Goal: Browse casually: Explore the website without a specific task or goal

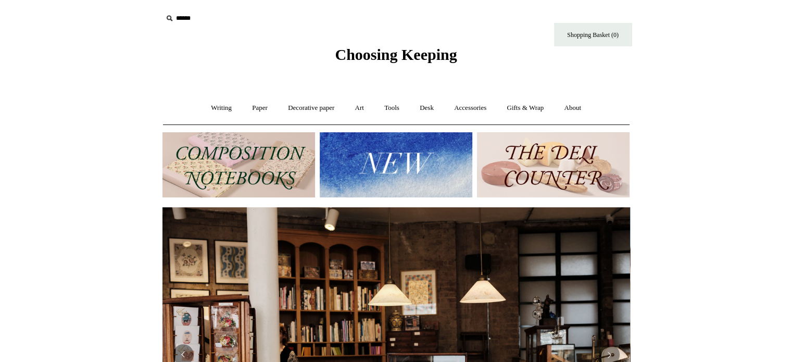
click at [394, 53] on span "Choosing Keeping" at bounding box center [396, 54] width 122 height 17
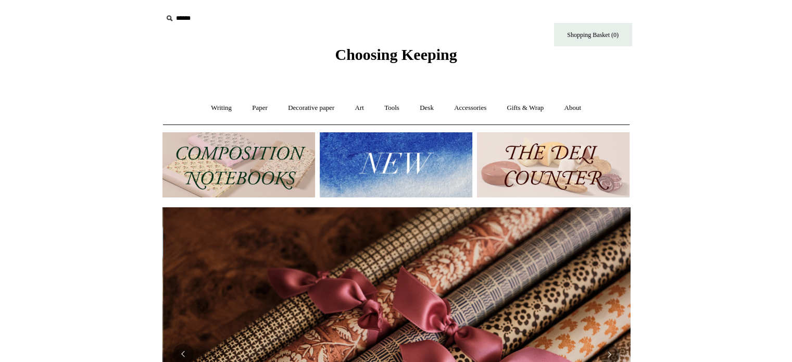
scroll to position [0, 935]
click at [381, 164] on img at bounding box center [396, 164] width 153 height 65
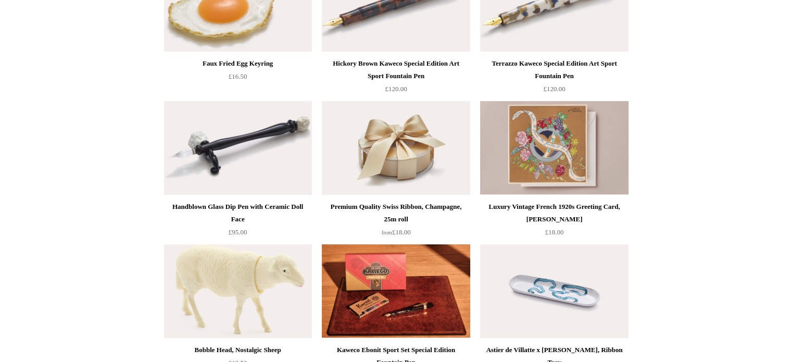
scroll to position [694, 0]
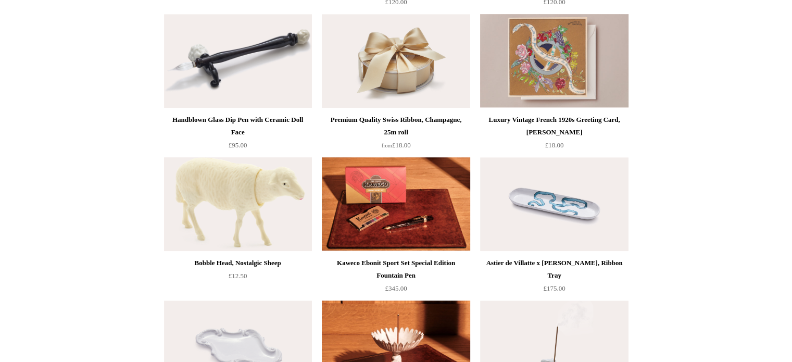
click at [236, 183] on img at bounding box center [238, 204] width 148 height 94
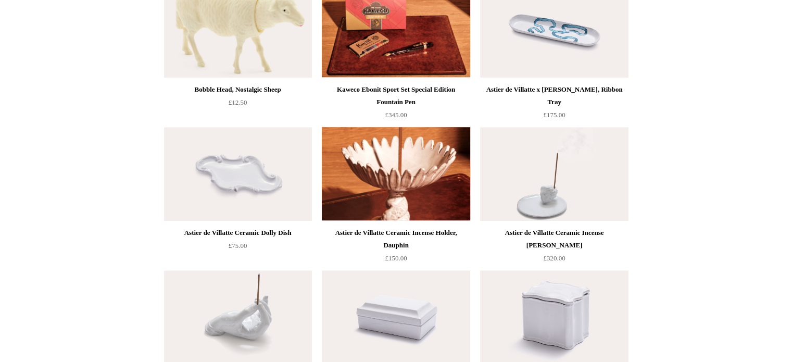
click at [398, 183] on img at bounding box center [396, 174] width 148 height 94
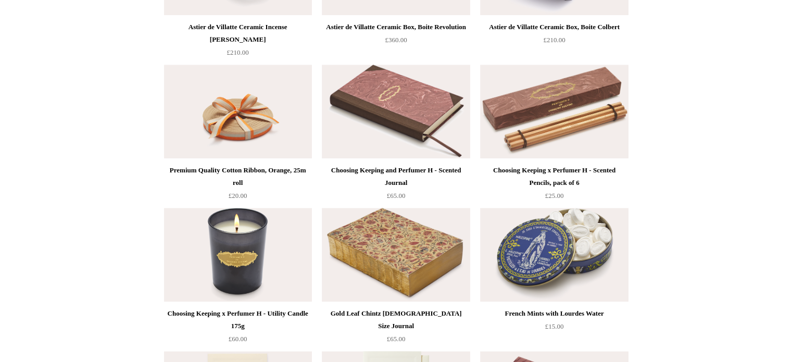
scroll to position [1302, 0]
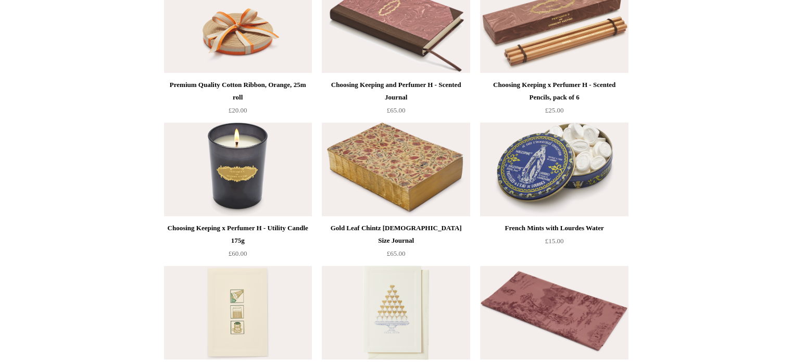
click at [583, 158] on img at bounding box center [554, 169] width 148 height 94
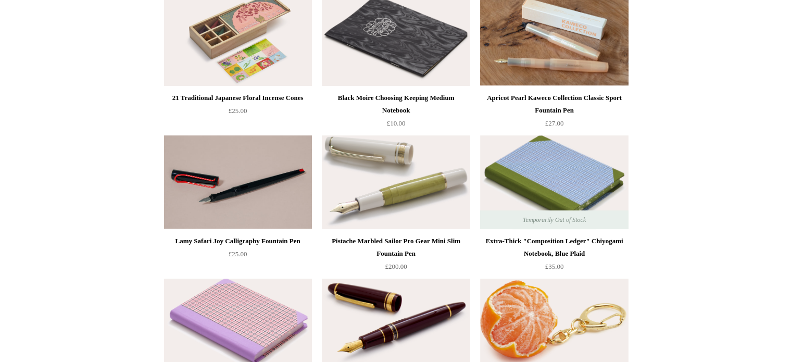
scroll to position [0, 0]
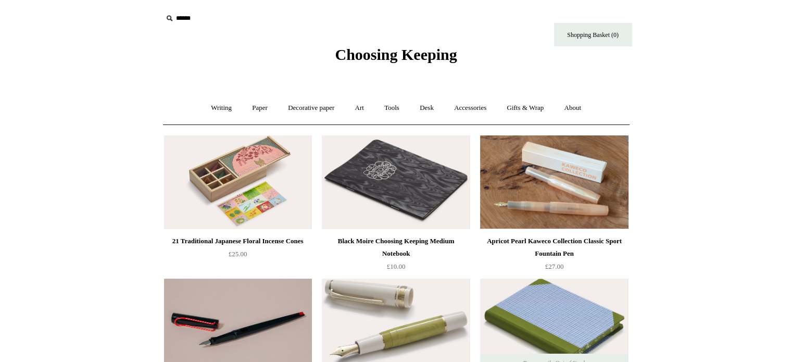
click at [403, 56] on span "Choosing Keeping" at bounding box center [396, 54] width 122 height 17
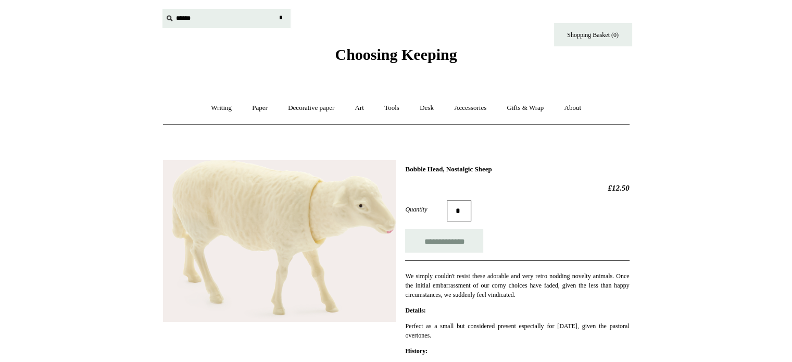
click at [223, 18] on input "text" at bounding box center [227, 18] width 128 height 19
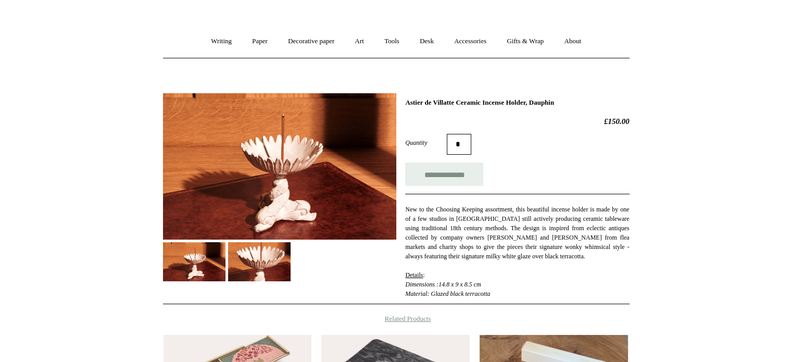
scroll to position [86, 0]
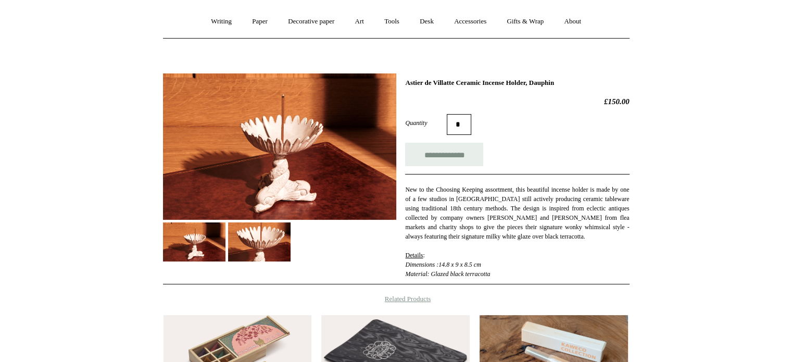
click at [234, 247] on img at bounding box center [259, 242] width 63 height 40
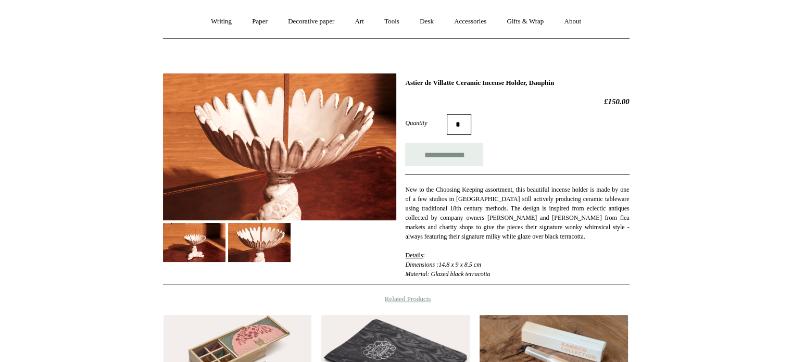
drag, startPoint x: 549, startPoint y: 81, endPoint x: 406, endPoint y: 80, distance: 142.7
click at [406, 80] on h1 "Astier de Villatte Ceramic Incense Holder, Dauphin" at bounding box center [517, 83] width 224 height 8
copy h1 "Astier de Villatte Ceramic Incense Holder"
click at [439, 97] on h2 "£150.00" at bounding box center [517, 101] width 224 height 9
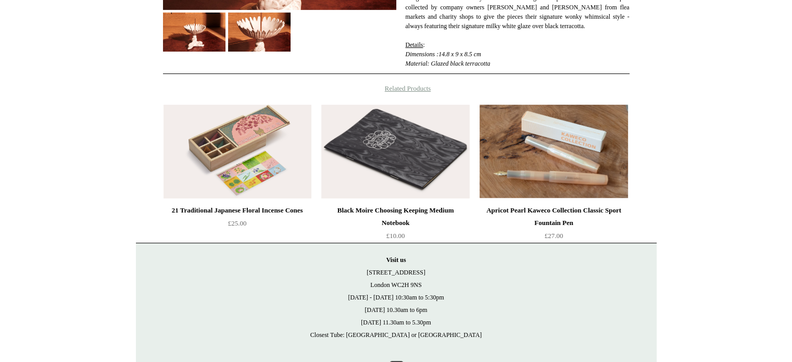
scroll to position [349, 0]
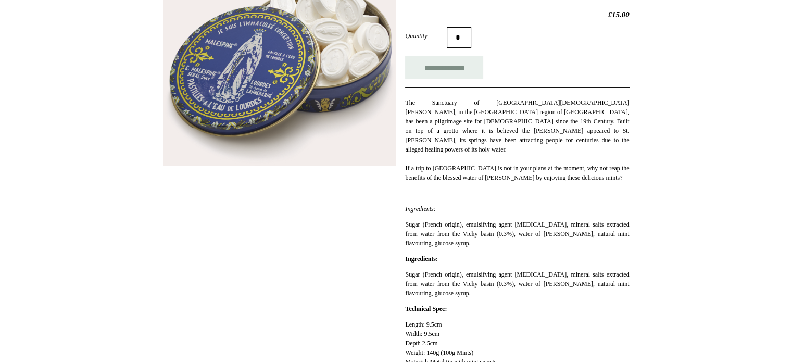
scroll to position [86, 0]
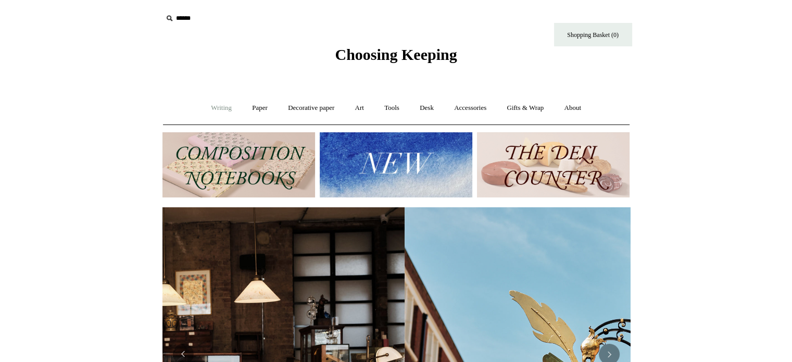
click at [223, 110] on link "Writing +" at bounding box center [222, 108] width 40 height 28
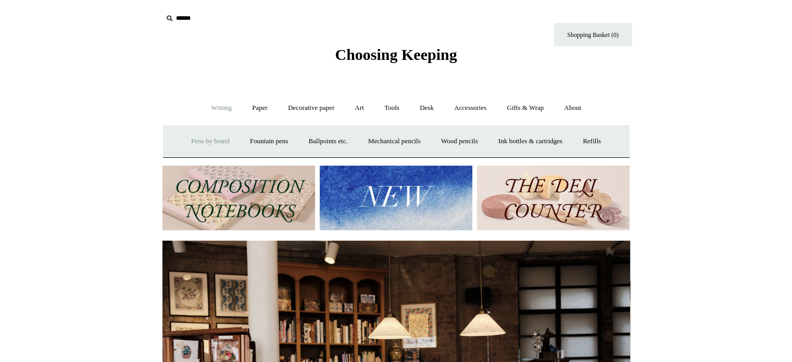
click at [208, 135] on link "Pens by brand +" at bounding box center [210, 142] width 57 height 28
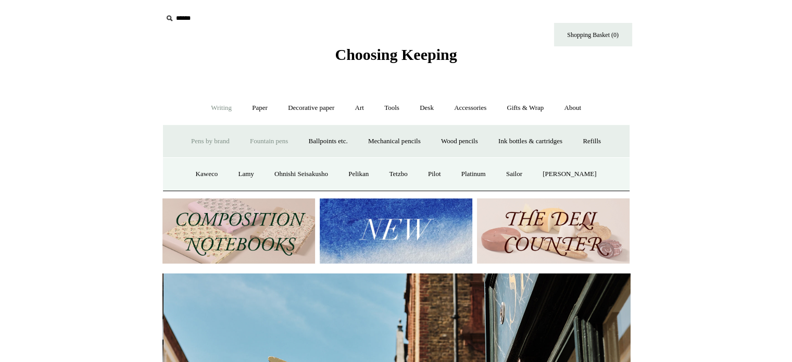
scroll to position [0, 468]
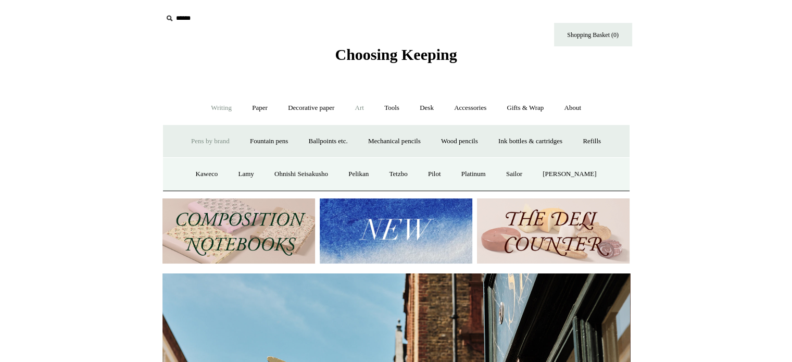
click at [360, 110] on link "Art +" at bounding box center [360, 108] width 28 height 28
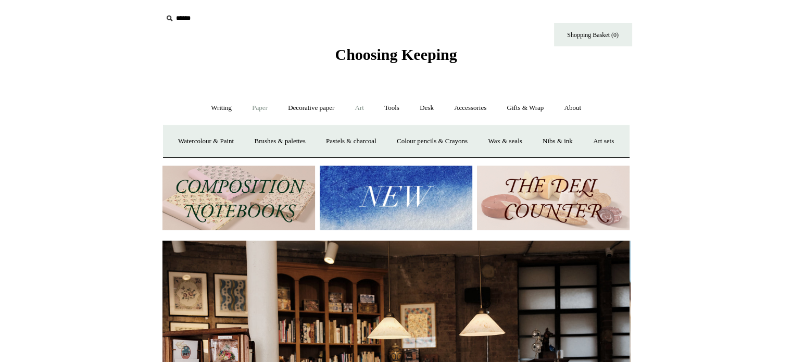
scroll to position [0, 0]
click at [257, 110] on link "Paper +" at bounding box center [260, 108] width 34 height 28
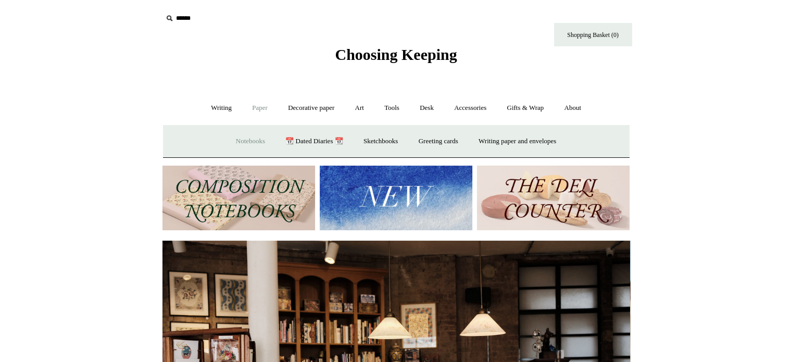
click at [241, 139] on link "Notebooks +" at bounding box center [251, 142] width 48 height 28
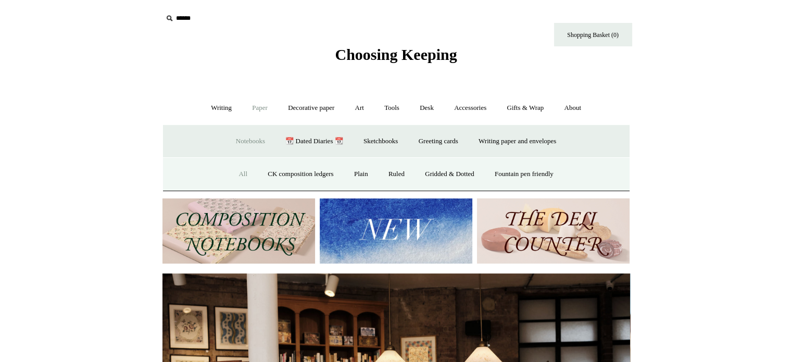
click at [237, 173] on link "All" at bounding box center [243, 174] width 28 height 28
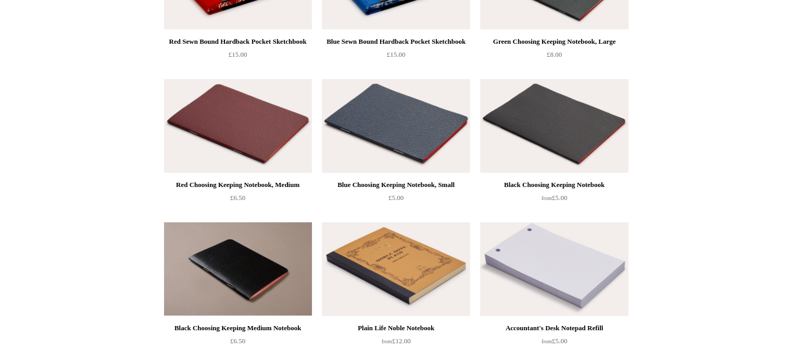
scroll to position [2604, 0]
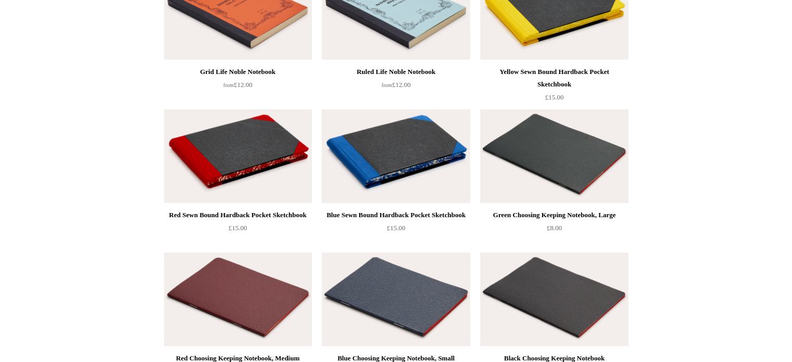
click at [393, 141] on img at bounding box center [396, 156] width 148 height 94
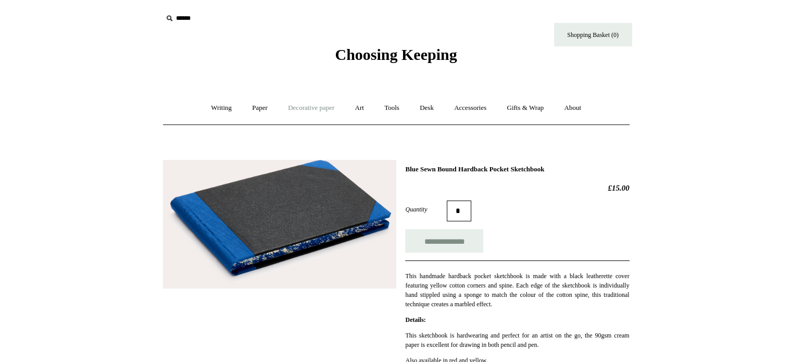
click at [299, 108] on link "Decorative paper +" at bounding box center [311, 108] width 65 height 28
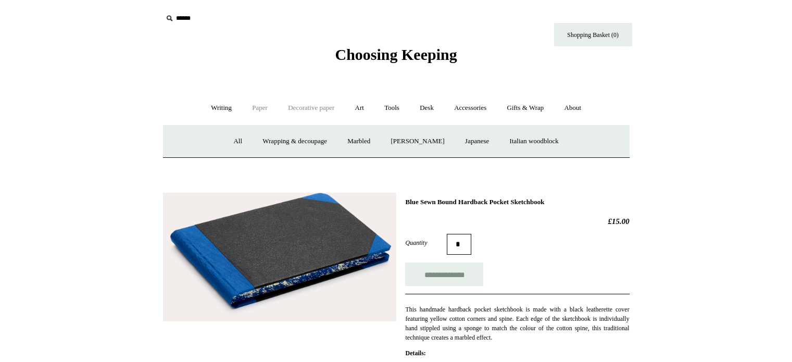
click at [255, 107] on link "Paper +" at bounding box center [260, 108] width 34 height 28
click at [376, 140] on link "Sketchbooks +" at bounding box center [380, 142] width 53 height 28
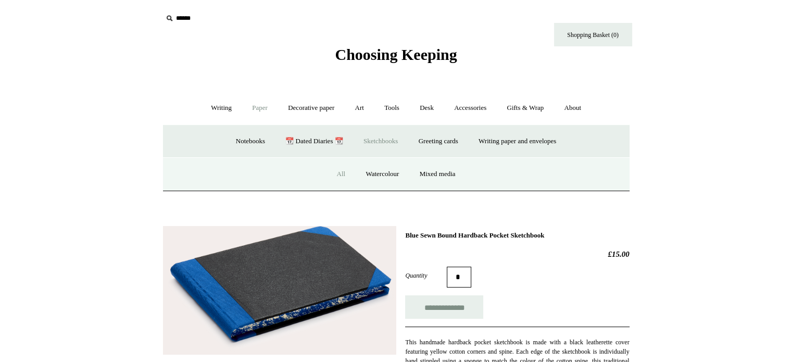
click at [338, 170] on link "All" at bounding box center [341, 174] width 28 height 28
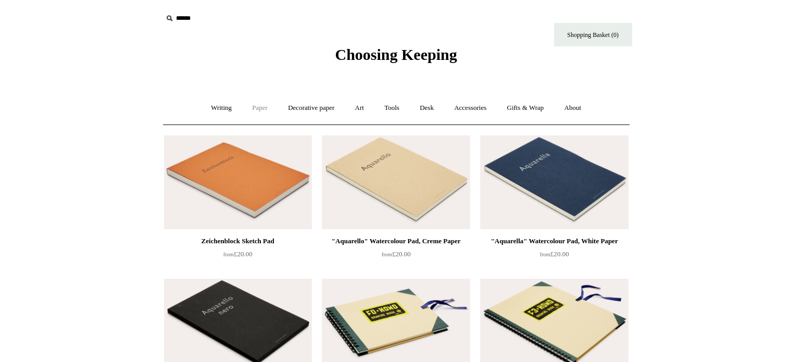
click at [265, 108] on link "Paper +" at bounding box center [260, 108] width 34 height 28
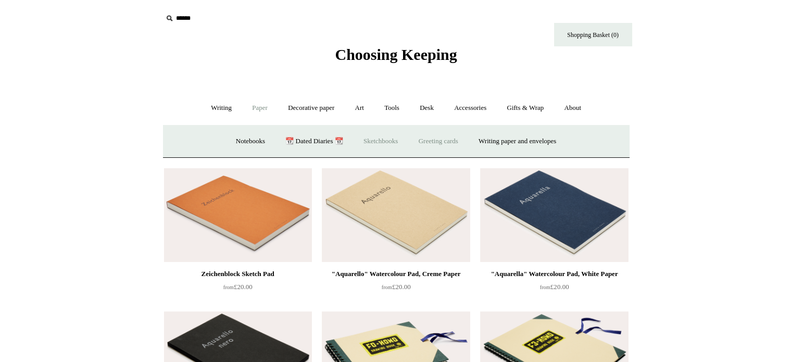
click at [432, 137] on link "Greeting cards +" at bounding box center [438, 142] width 58 height 28
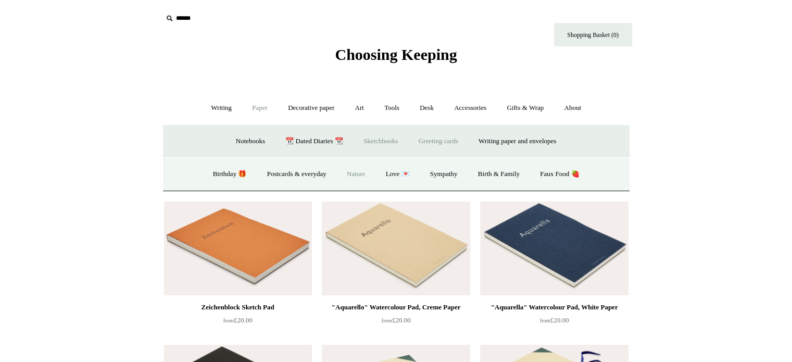
click at [352, 174] on link "Nature" at bounding box center [356, 174] width 37 height 28
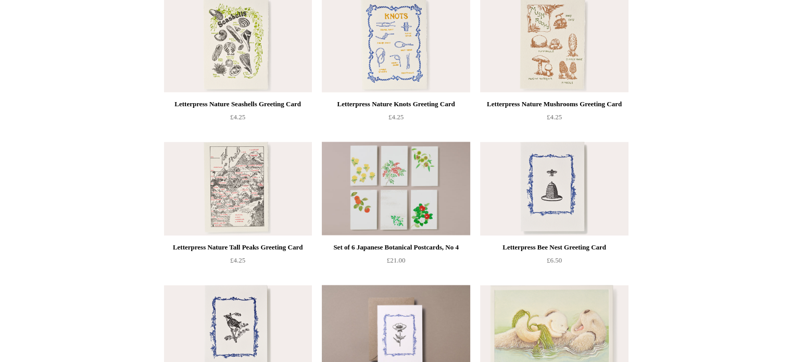
scroll to position [1476, 0]
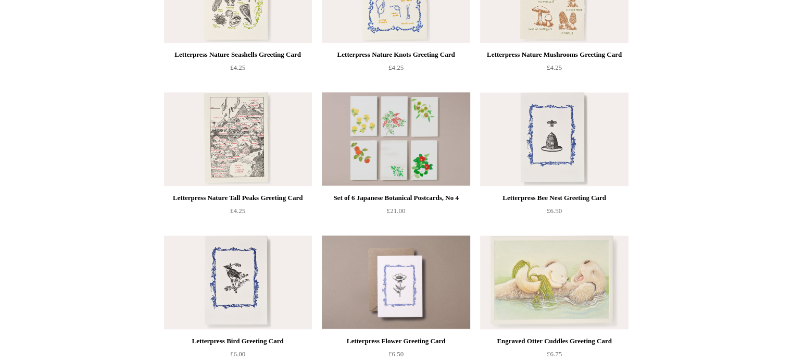
click at [236, 113] on img at bounding box center [238, 139] width 148 height 94
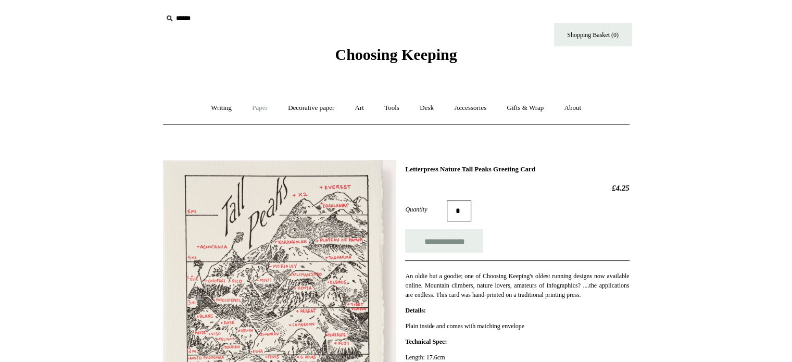
click at [260, 110] on link "Paper +" at bounding box center [260, 108] width 34 height 28
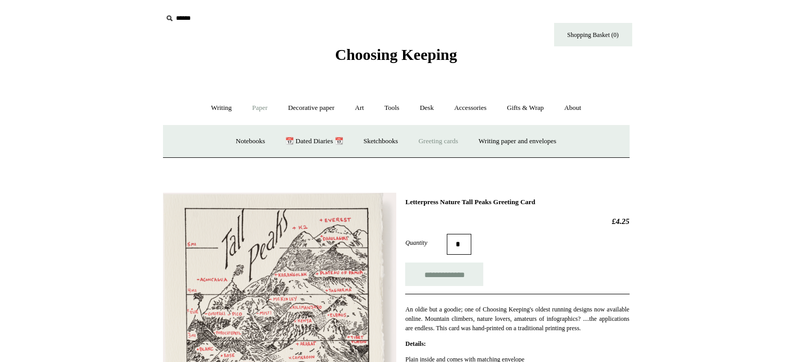
click at [423, 143] on link "Greeting cards +" at bounding box center [438, 142] width 58 height 28
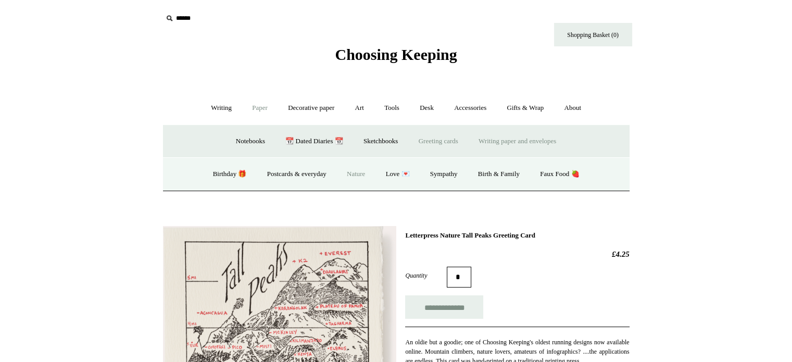
click at [505, 142] on link "Writing paper and envelopes +" at bounding box center [517, 142] width 96 height 28
click at [285, 174] on link "All" at bounding box center [287, 174] width 28 height 28
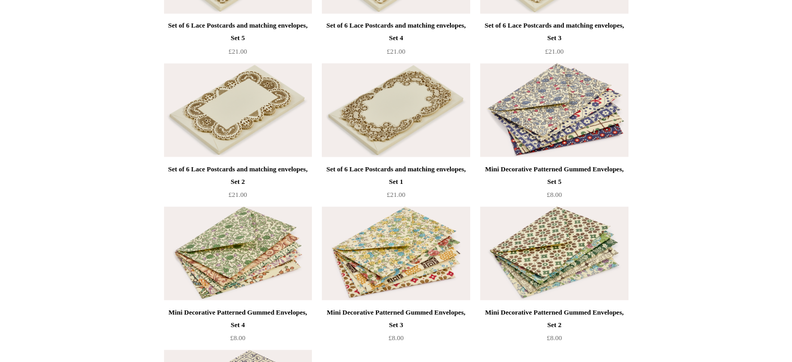
scroll to position [2083, 0]
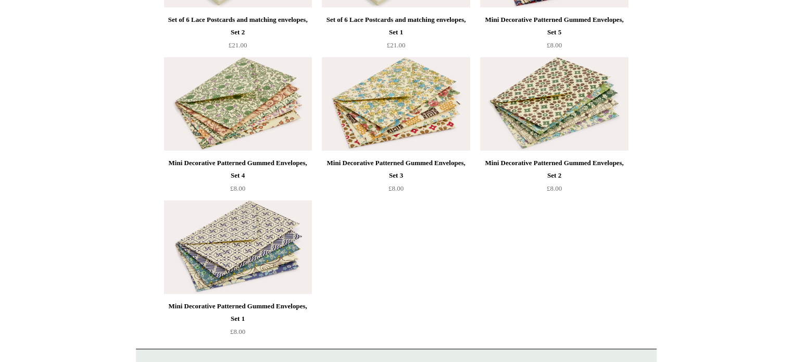
click at [273, 220] on img at bounding box center [238, 248] width 148 height 94
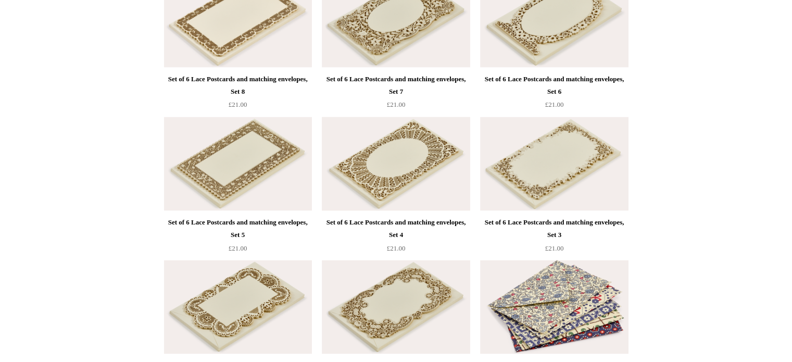
scroll to position [1736, 0]
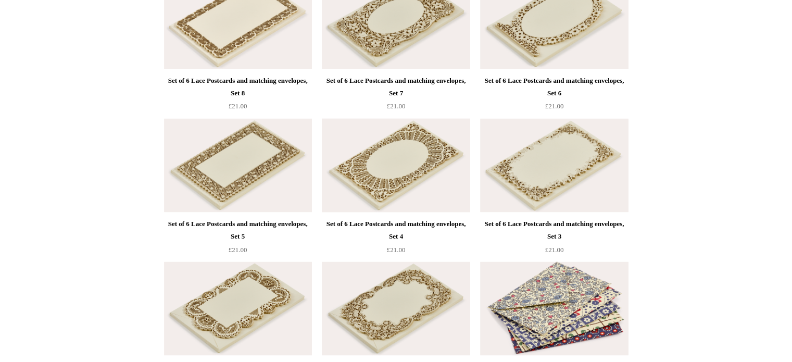
click at [364, 162] on img at bounding box center [396, 165] width 148 height 94
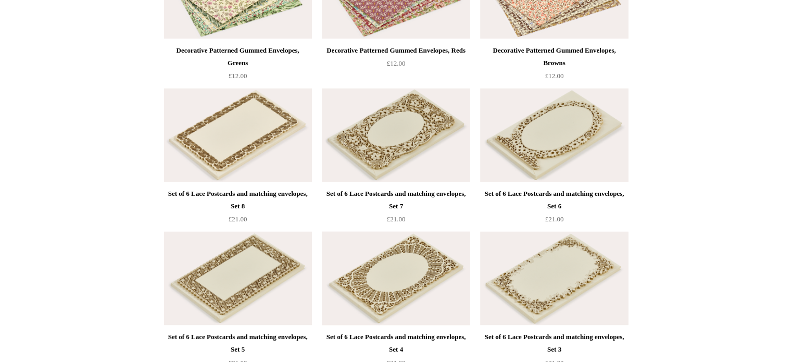
scroll to position [1563, 0]
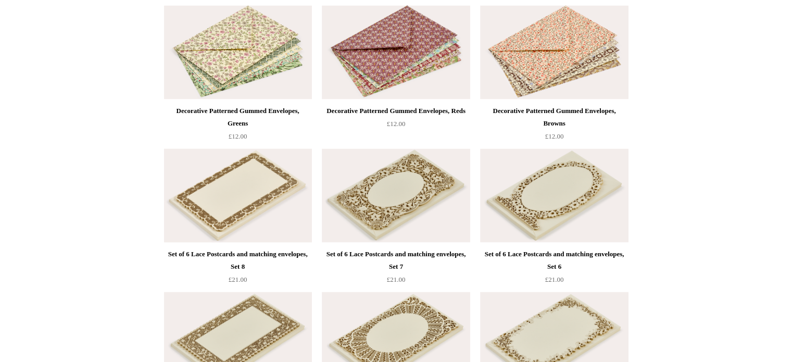
click at [266, 177] on img at bounding box center [238, 195] width 148 height 94
click at [389, 177] on img at bounding box center [396, 195] width 148 height 94
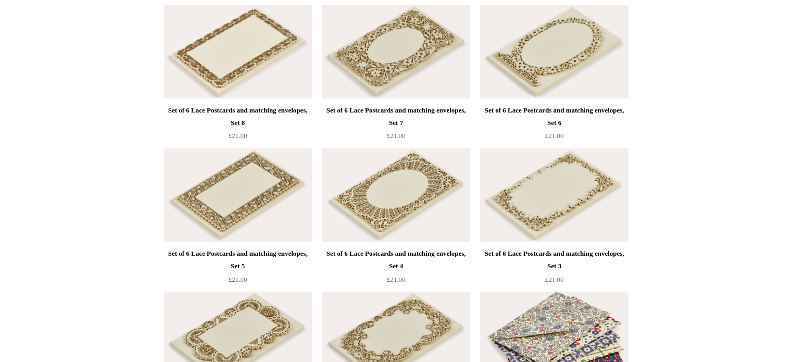
scroll to position [1736, 0]
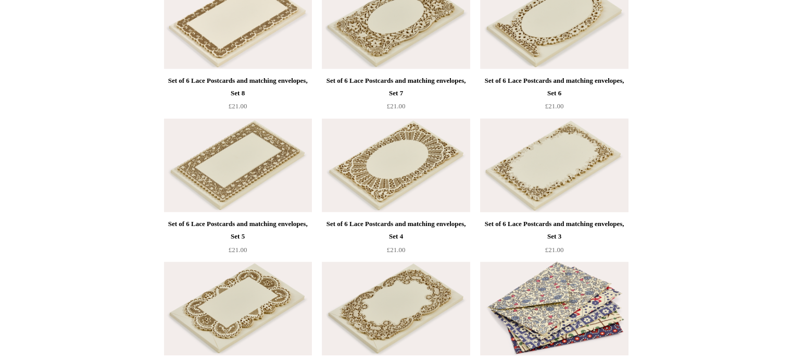
click at [506, 161] on img at bounding box center [554, 165] width 148 height 94
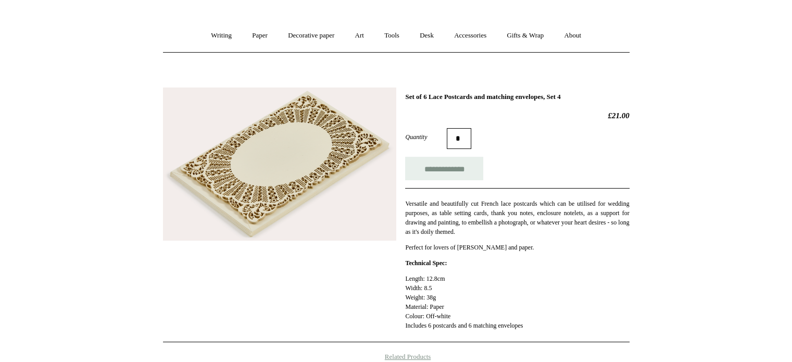
scroll to position [86, 0]
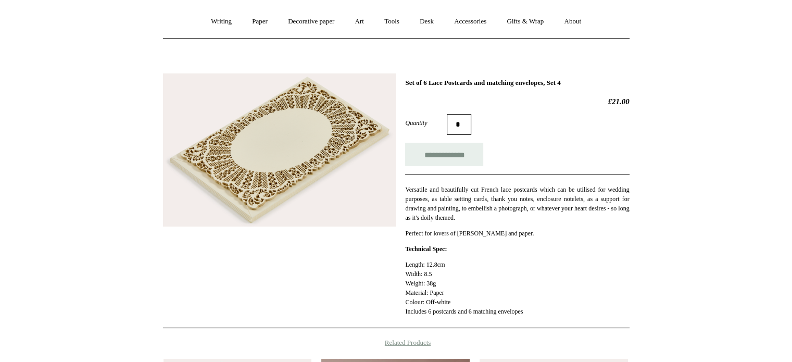
click at [304, 140] on img at bounding box center [279, 149] width 233 height 153
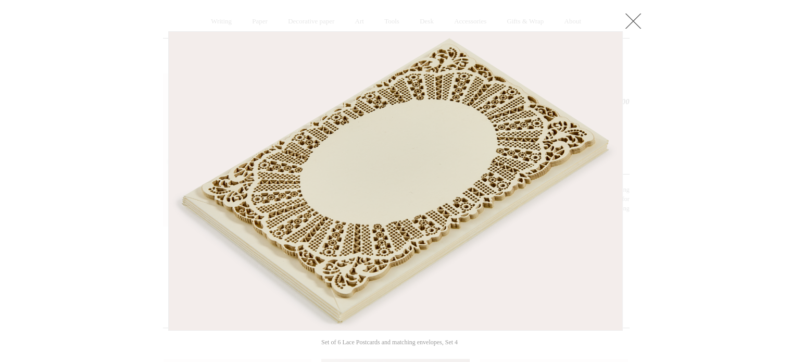
click at [634, 20] on link at bounding box center [633, 20] width 21 height 21
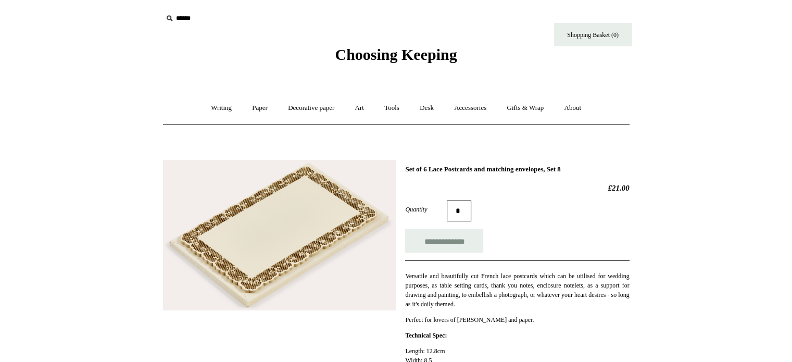
click at [298, 232] on img at bounding box center [279, 235] width 233 height 151
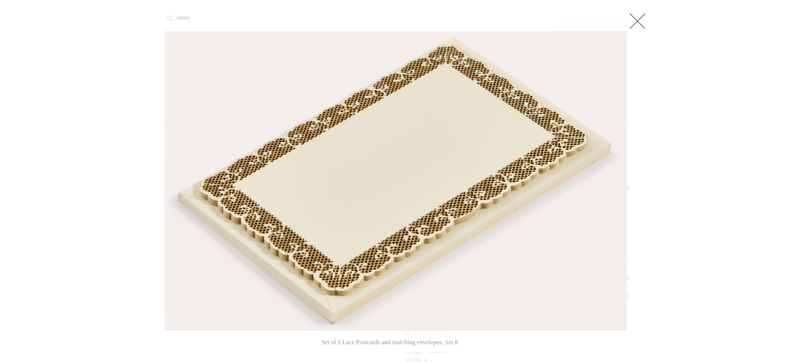
click at [631, 23] on link at bounding box center [637, 20] width 21 height 21
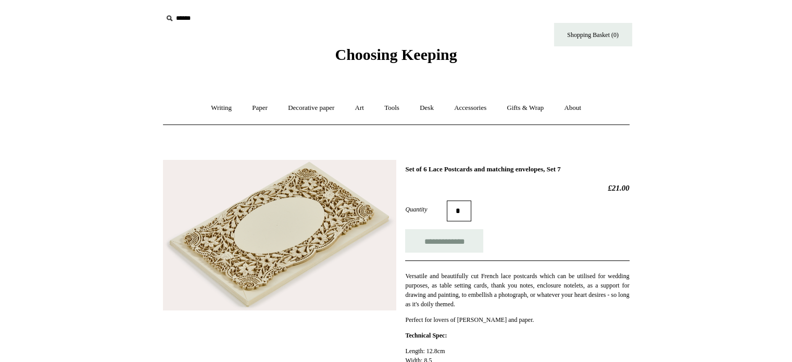
click at [307, 198] on img at bounding box center [279, 235] width 233 height 151
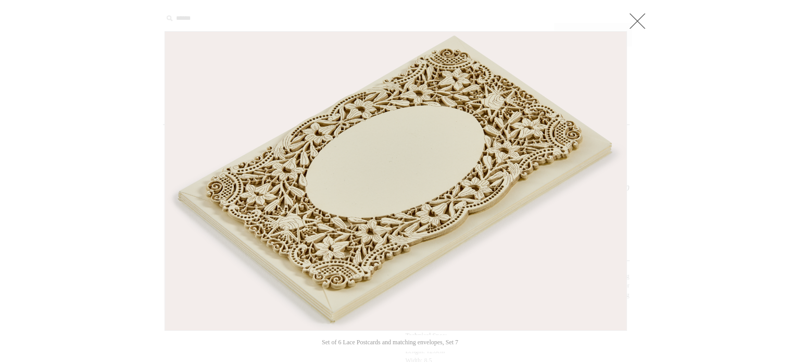
click at [633, 16] on link at bounding box center [637, 20] width 21 height 21
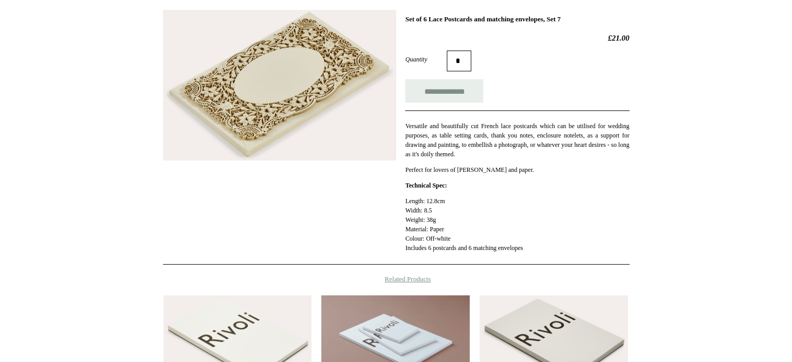
scroll to position [173, 0]
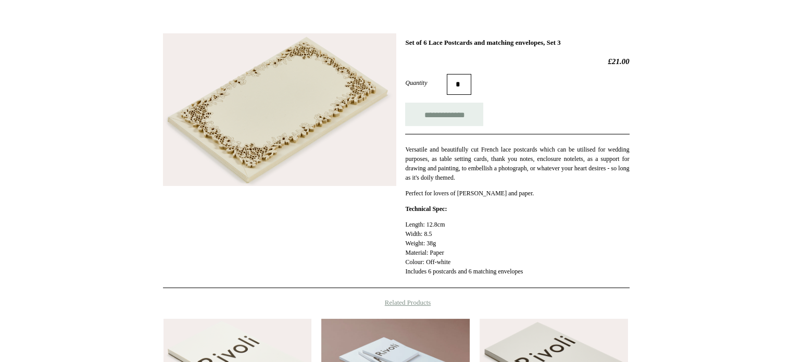
scroll to position [173, 0]
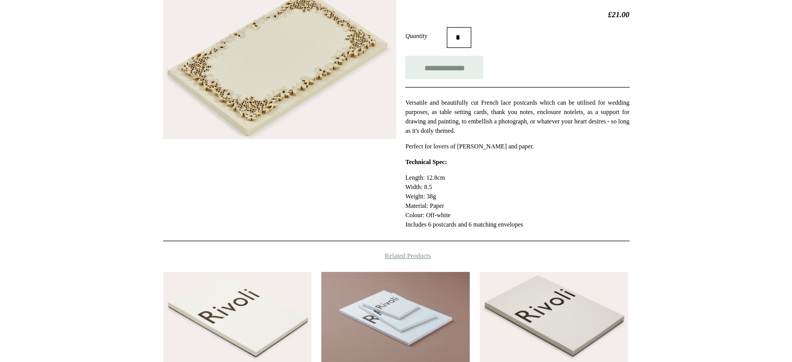
click at [291, 92] on img at bounding box center [279, 62] width 233 height 153
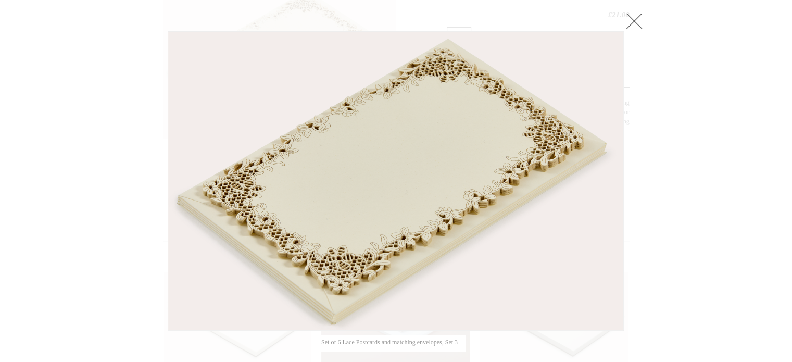
click at [632, 18] on link at bounding box center [634, 20] width 21 height 21
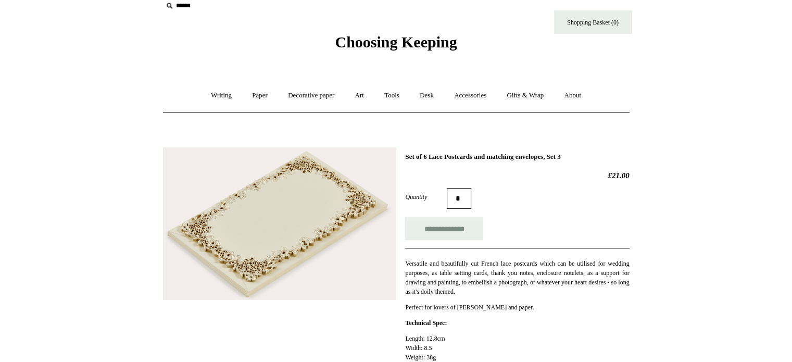
scroll to position [0, 0]
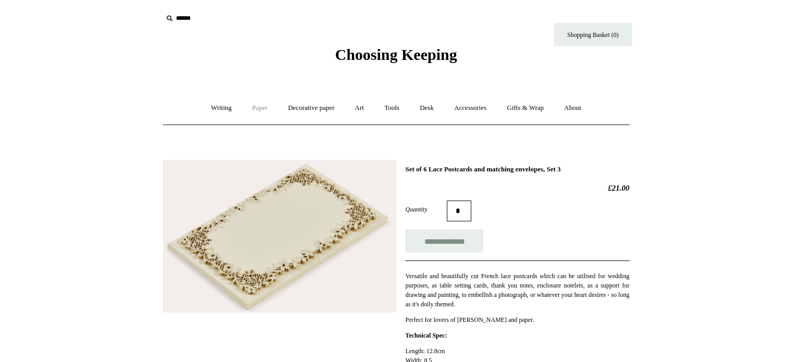
click at [251, 110] on link "Paper +" at bounding box center [260, 108] width 34 height 28
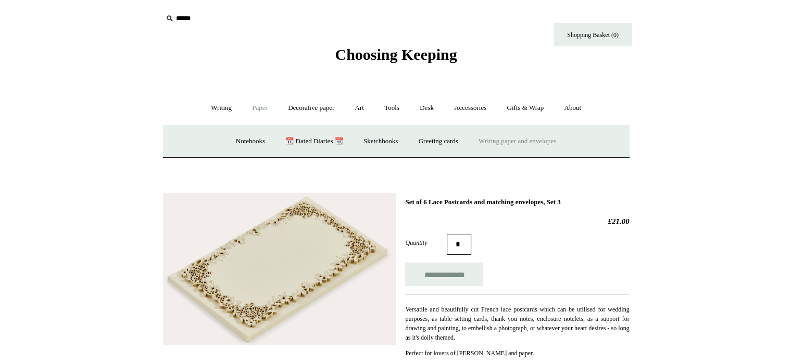
click at [492, 138] on link "Writing paper and envelopes +" at bounding box center [517, 142] width 96 height 28
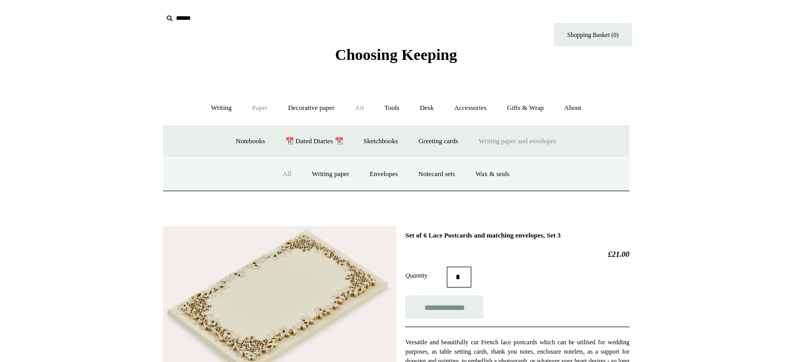
click at [356, 110] on link "Art +" at bounding box center [360, 108] width 28 height 28
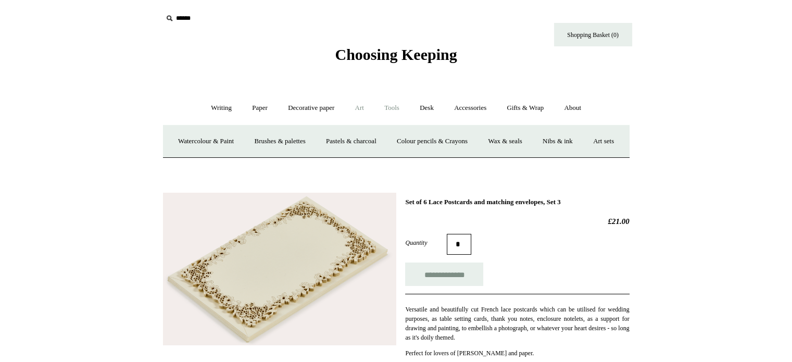
click at [391, 110] on link "Tools +" at bounding box center [392, 108] width 34 height 28
click at [426, 108] on link "Desk +" at bounding box center [426, 108] width 33 height 28
click at [430, 140] on link "Desk Accessories" at bounding box center [440, 142] width 66 height 28
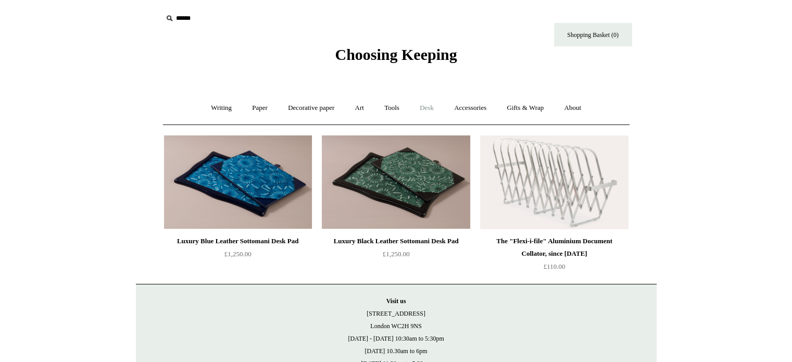
click at [426, 106] on link "Desk +" at bounding box center [426, 108] width 33 height 28
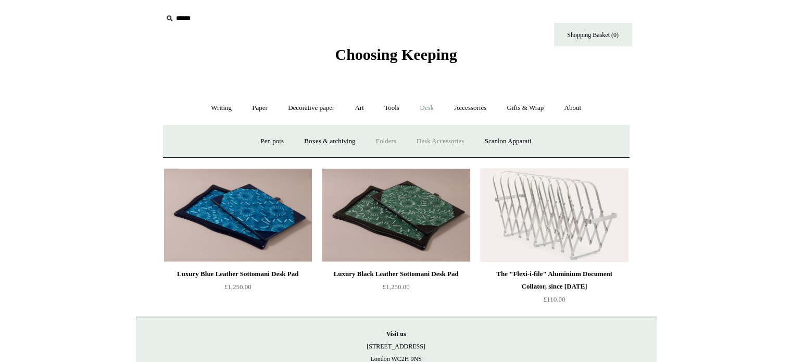
click at [385, 140] on link "Folders" at bounding box center [386, 142] width 39 height 28
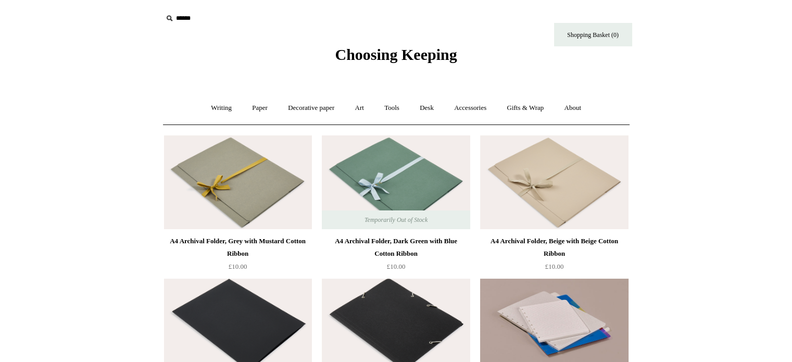
click at [372, 162] on img at bounding box center [396, 182] width 148 height 94
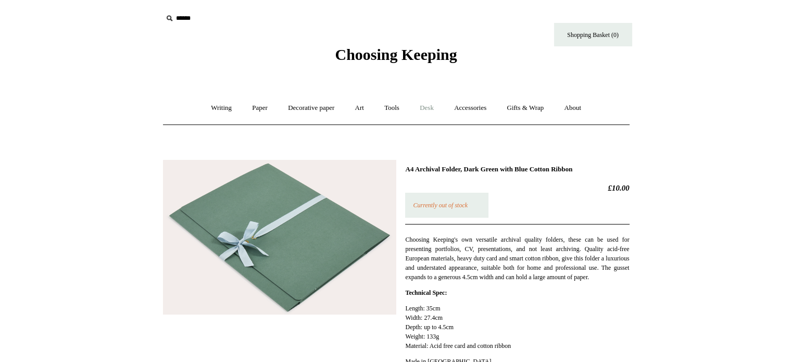
click at [428, 109] on link "Desk +" at bounding box center [426, 108] width 33 height 28
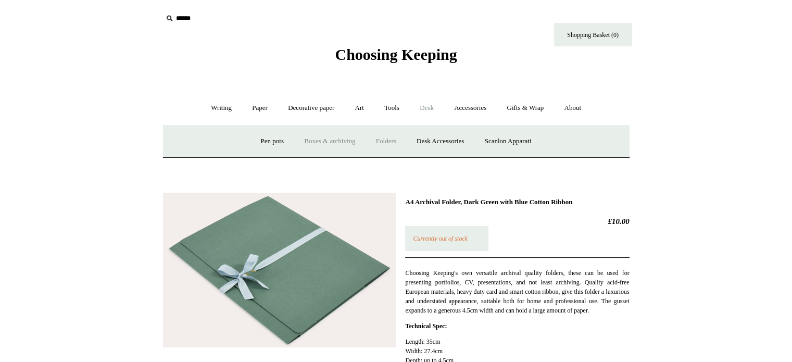
click at [337, 140] on link "Boxes & archiving" at bounding box center [330, 142] width 70 height 28
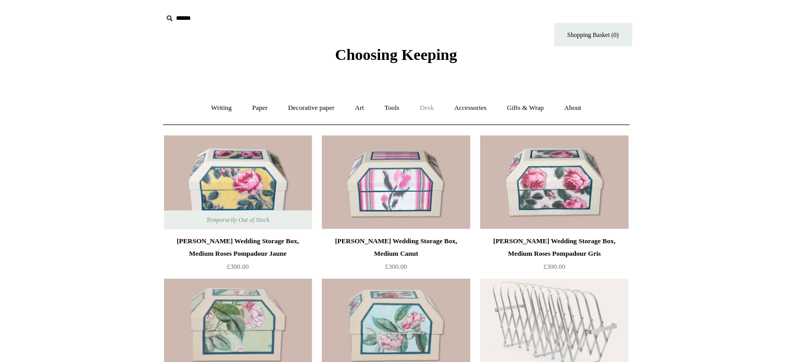
click at [431, 106] on link "Desk +" at bounding box center [426, 108] width 33 height 28
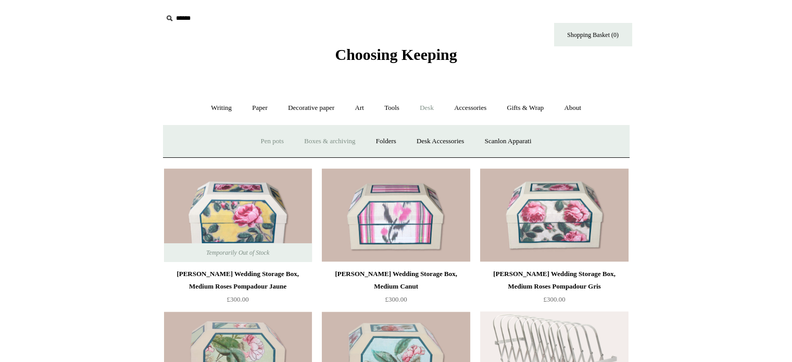
click at [275, 140] on link "Pen pots" at bounding box center [273, 142] width 42 height 28
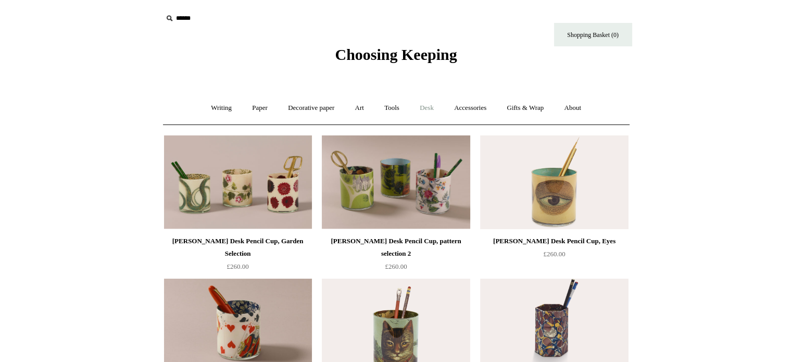
click at [431, 107] on link "Desk +" at bounding box center [426, 108] width 33 height 28
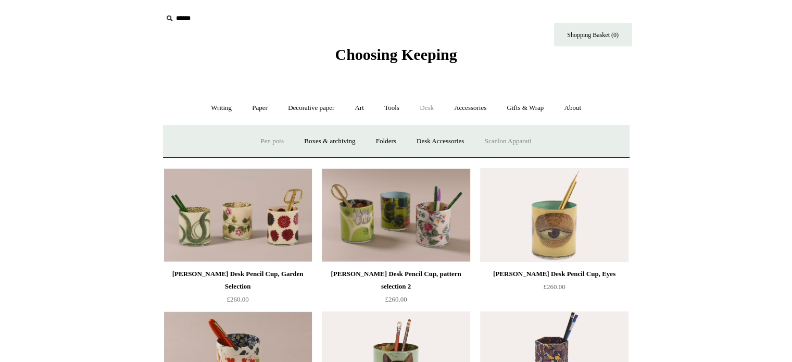
click at [493, 140] on link "Scanlon Apparati" at bounding box center [509, 142] width 66 height 28
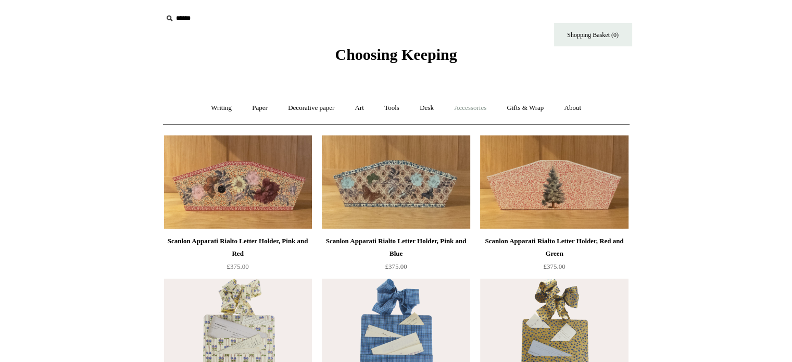
click at [472, 109] on link "Accessories +" at bounding box center [470, 108] width 51 height 28
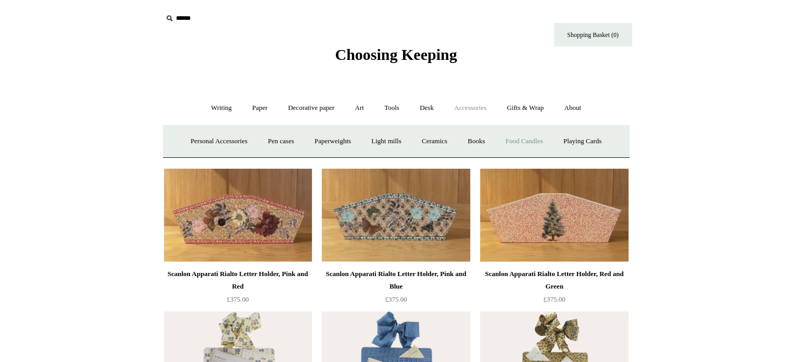
click at [526, 141] on link "Food Candles" at bounding box center [524, 142] width 56 height 28
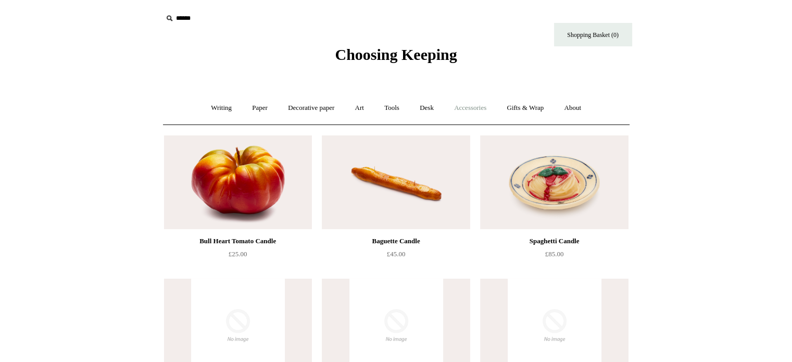
click at [475, 109] on link "Accessories +" at bounding box center [470, 108] width 51 height 28
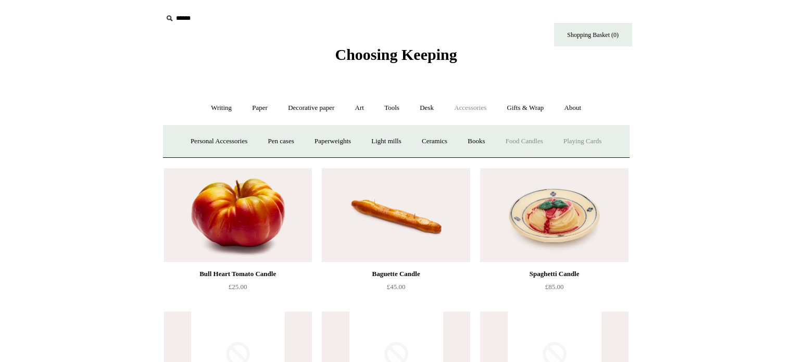
click at [575, 141] on link "Playing Cards" at bounding box center [582, 142] width 57 height 28
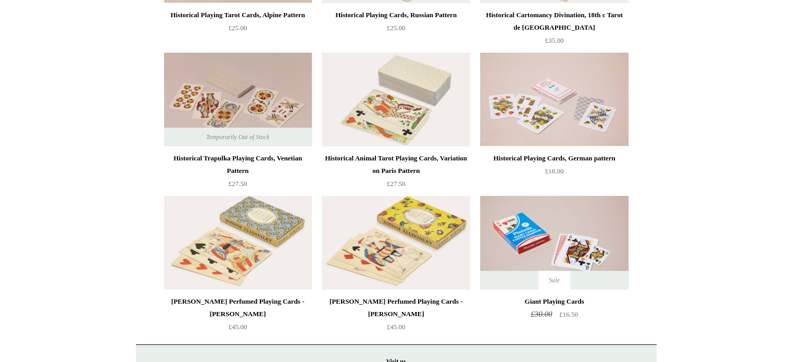
scroll to position [347, 0]
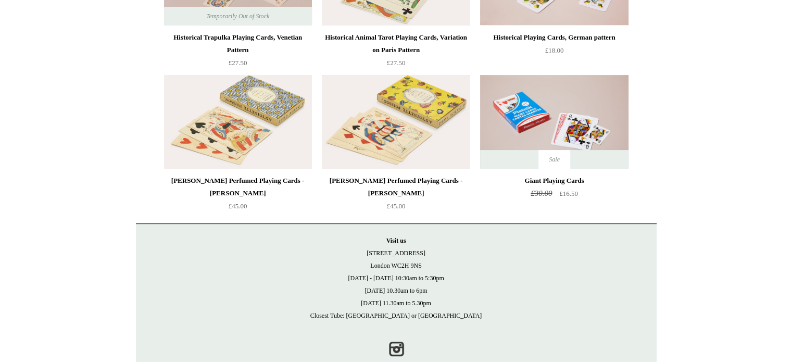
click at [385, 128] on img at bounding box center [396, 122] width 148 height 94
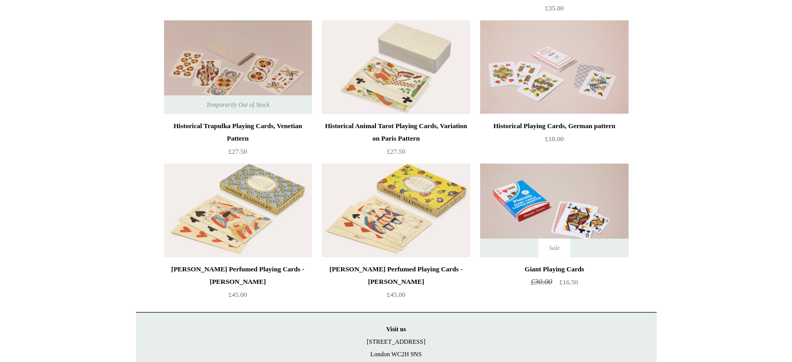
scroll to position [173, 0]
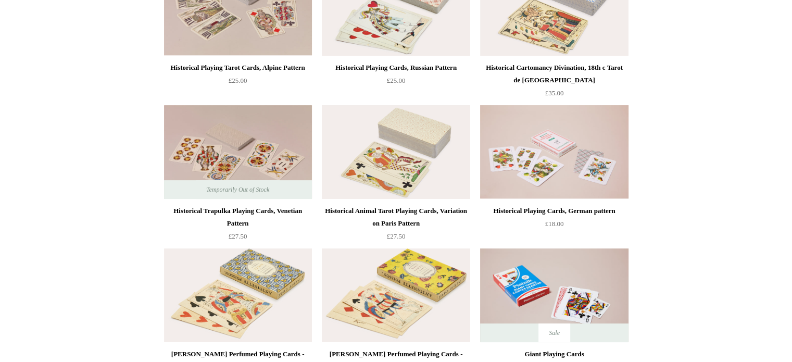
click at [384, 156] on img at bounding box center [396, 152] width 148 height 94
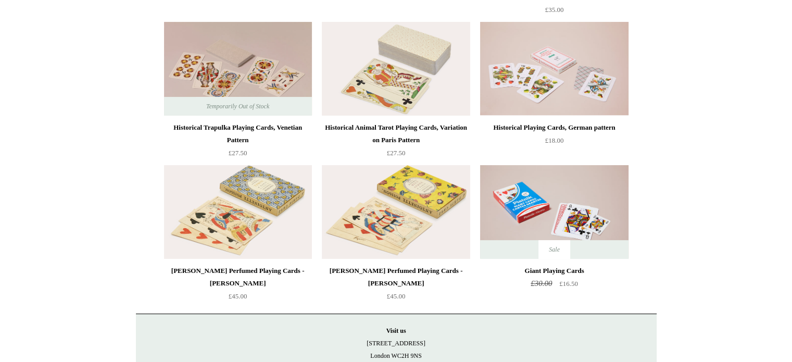
scroll to position [260, 0]
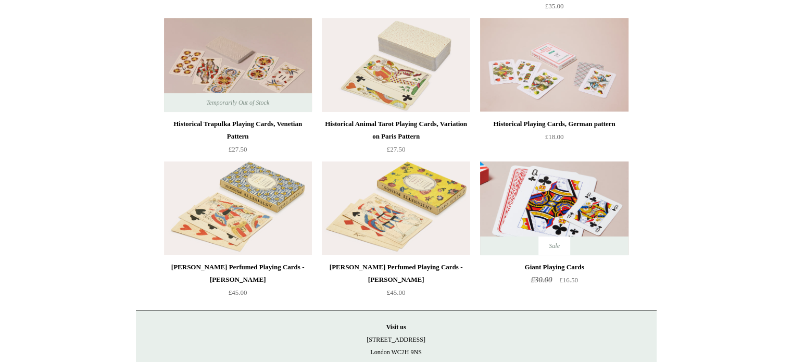
click at [510, 210] on img at bounding box center [554, 208] width 148 height 94
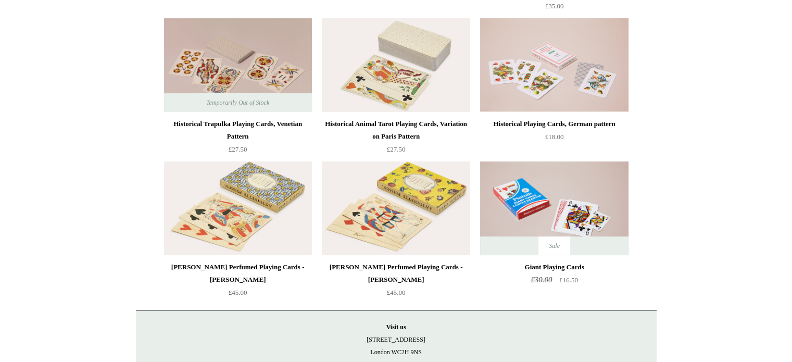
click at [390, 185] on img at bounding box center [396, 208] width 148 height 94
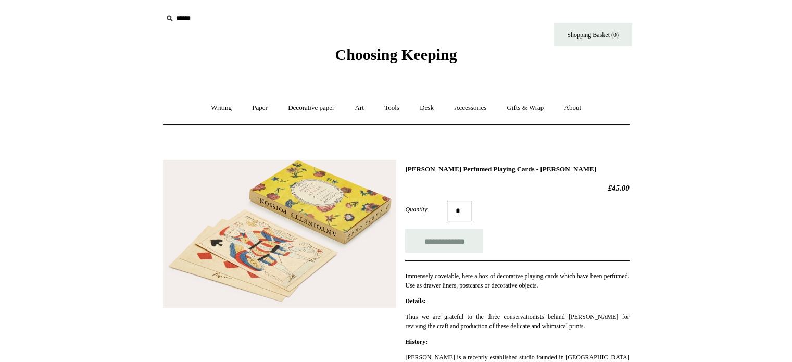
click at [297, 204] on img at bounding box center [279, 234] width 233 height 148
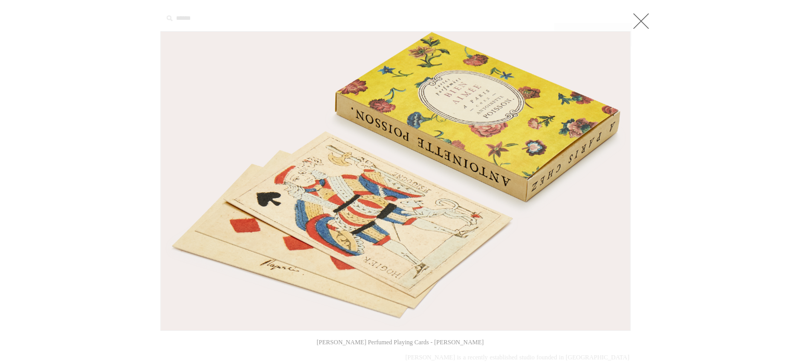
click at [327, 168] on img at bounding box center [395, 181] width 469 height 298
click at [643, 19] on link at bounding box center [641, 20] width 21 height 21
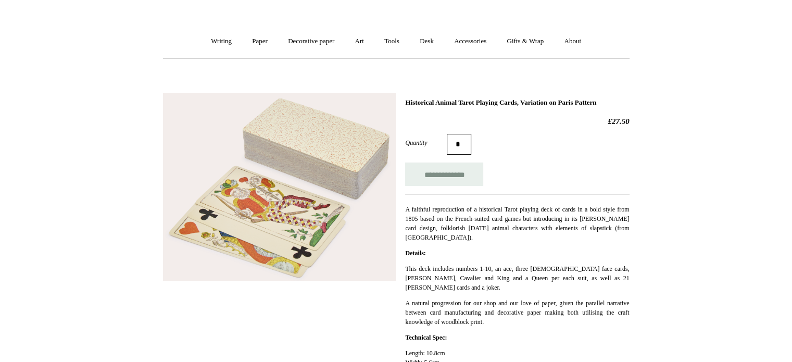
scroll to position [86, 0]
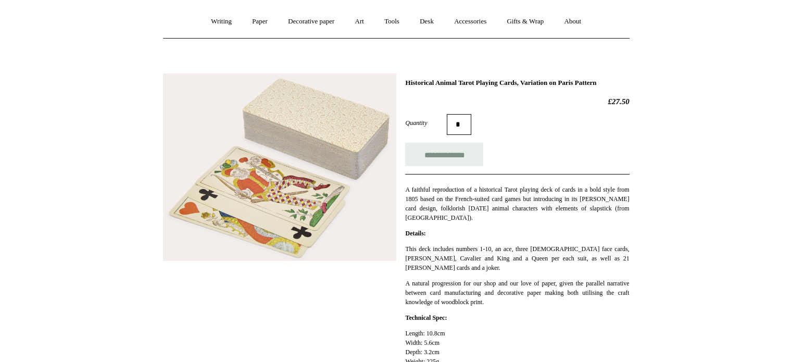
click at [291, 182] on img at bounding box center [279, 167] width 233 height 188
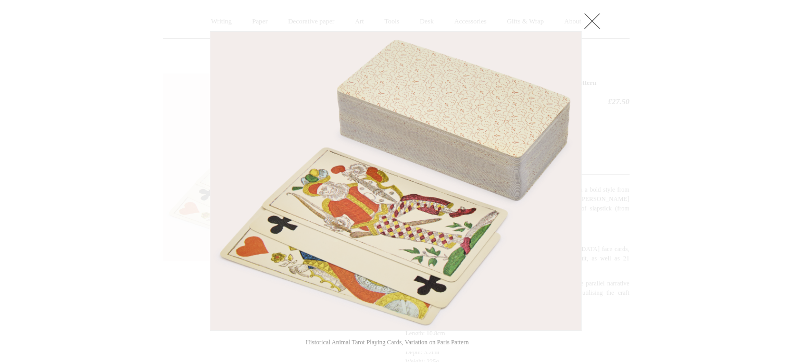
click at [599, 17] on link at bounding box center [592, 20] width 21 height 21
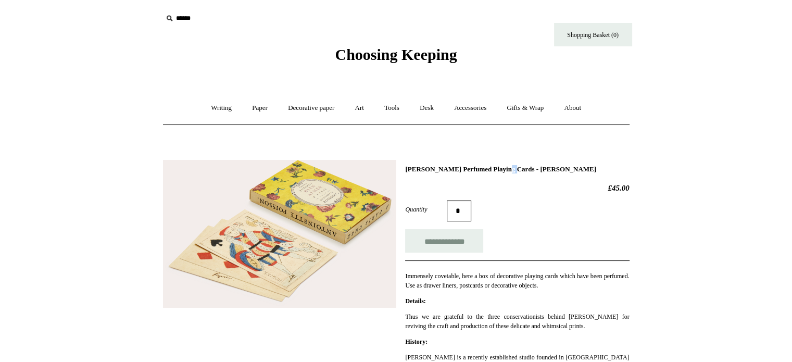
drag, startPoint x: 473, startPoint y: 168, endPoint x: 467, endPoint y: 168, distance: 6.3
click at [467, 168] on h1 "[PERSON_NAME] Perfumed Playing Cards - [PERSON_NAME]" at bounding box center [517, 169] width 224 height 8
drag, startPoint x: 556, startPoint y: 166, endPoint x: 405, endPoint y: 158, distance: 151.3
copy h1 "[PERSON_NAME] Perfumed Playing Cards"
